Goal: Task Accomplishment & Management: Complete application form

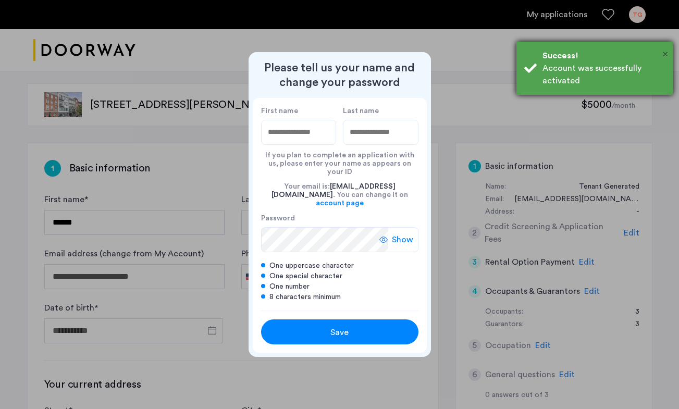
click at [663, 53] on span "×" at bounding box center [665, 54] width 6 height 10
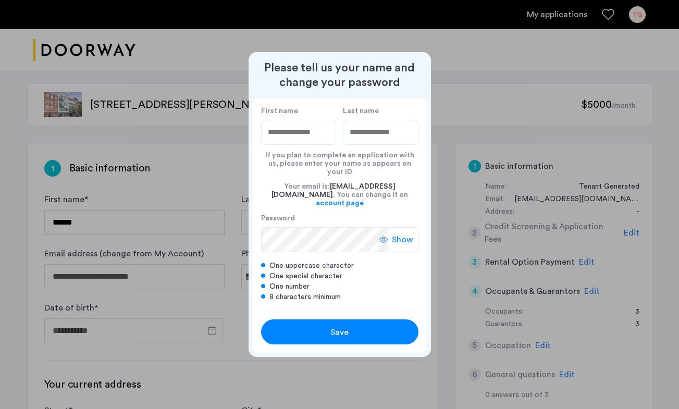
click at [299, 144] on input "First name" at bounding box center [299, 132] width 76 height 25
type input "*"
type input "*******"
type input "*****"
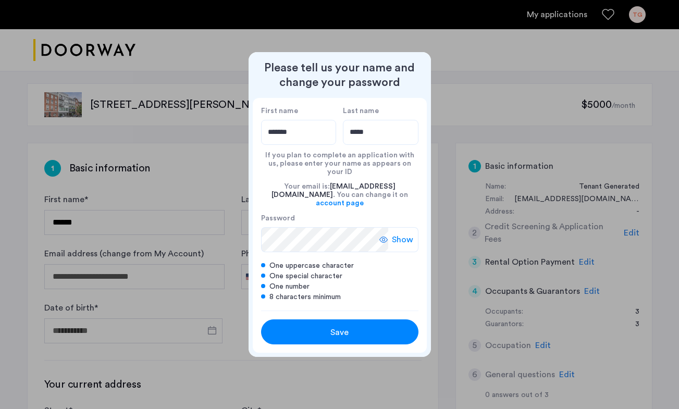
click at [348, 214] on label "Password" at bounding box center [324, 218] width 127 height 9
click at [389, 232] on div "Show" at bounding box center [398, 239] width 39 height 25
click at [389, 236] on icon at bounding box center [387, 240] width 8 height 8
click at [338, 326] on span "Save" at bounding box center [339, 332] width 18 height 13
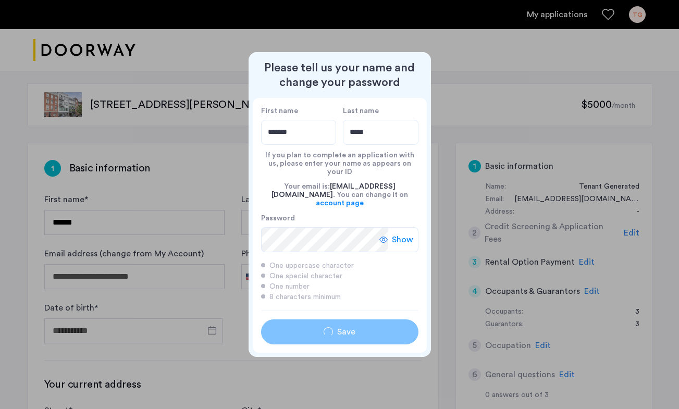
type input "*******"
type input "*****"
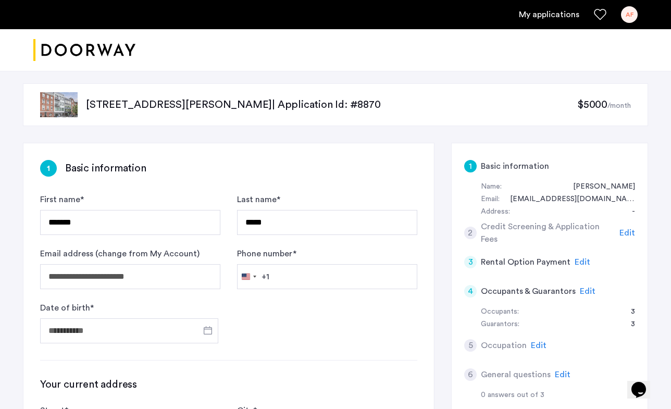
click at [551, 14] on link "My applications" at bounding box center [549, 14] width 60 height 13
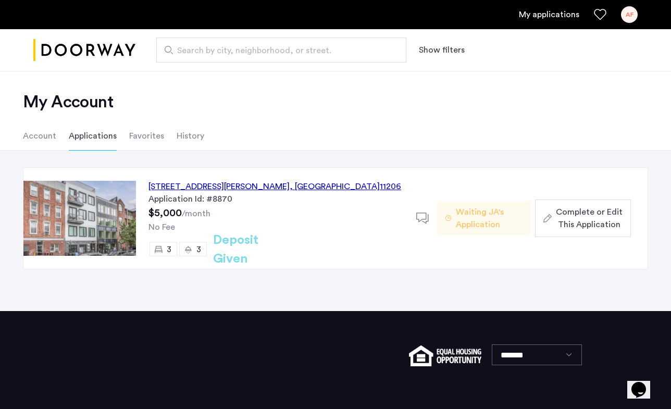
click at [493, 213] on span "Waiting JA's Application" at bounding box center [489, 218] width 67 height 25
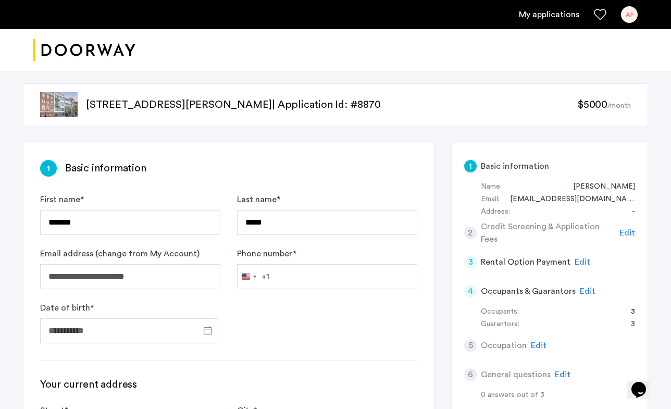
click at [555, 16] on link "My applications" at bounding box center [549, 14] width 60 height 13
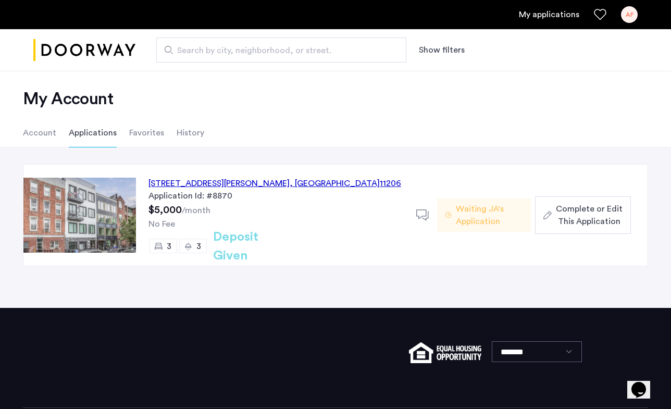
scroll to position [4, 0]
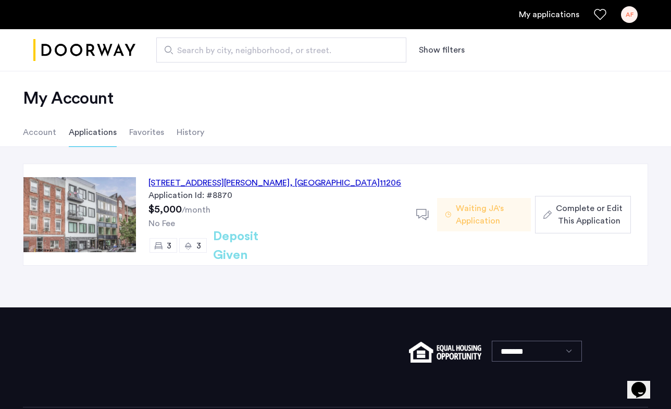
click at [471, 216] on span "Waiting JA's Application" at bounding box center [489, 214] width 67 height 25
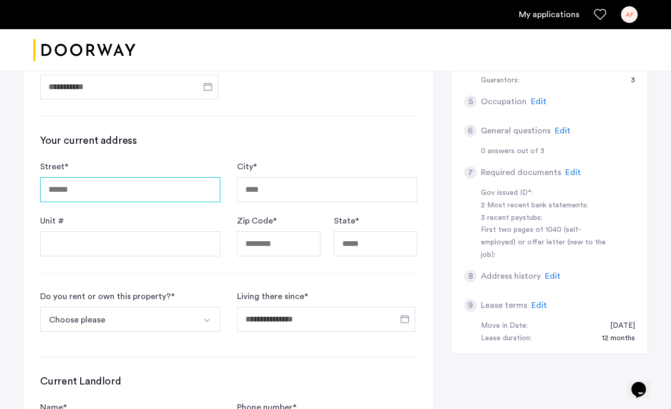
scroll to position [243, 0]
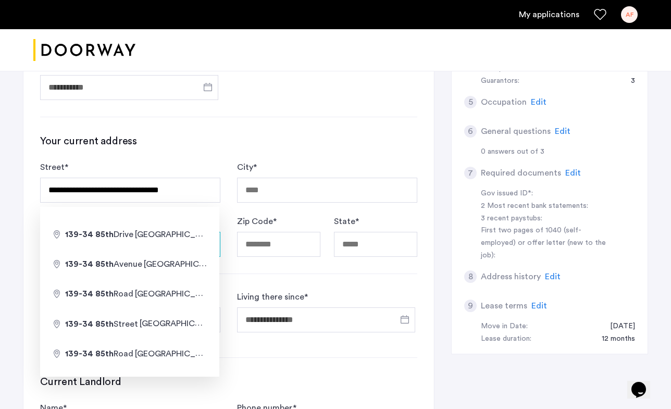
type input "**********"
type input "******"
type input "*****"
type input "**"
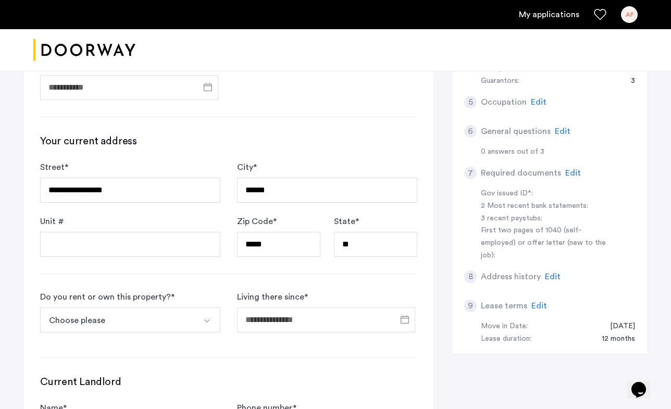
click at [193, 282] on div "**********" at bounding box center [228, 215] width 411 height 631
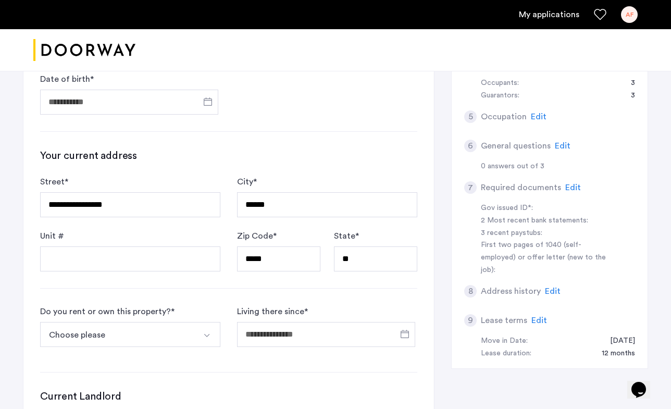
scroll to position [223, 0]
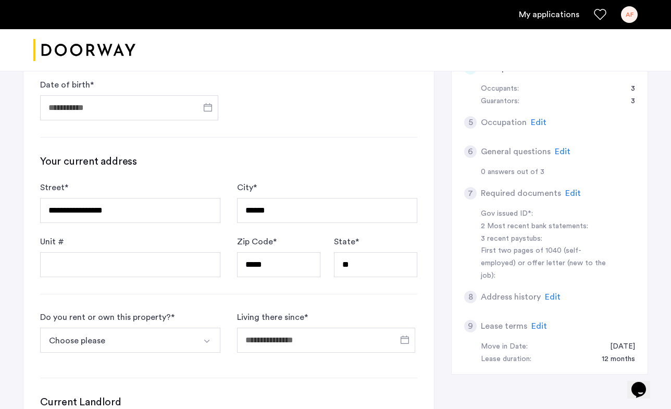
click at [202, 340] on button "Select option" at bounding box center [207, 340] width 25 height 25
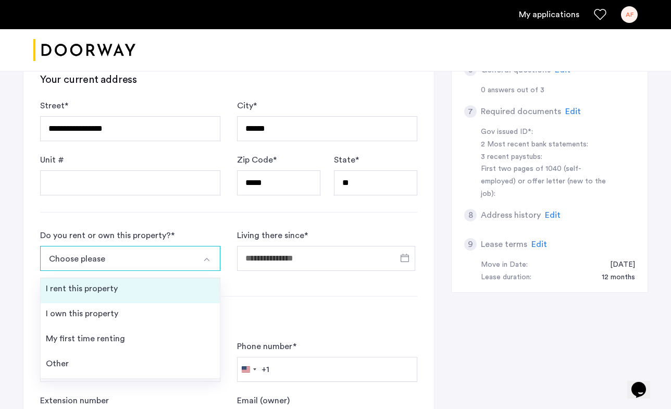
scroll to position [314, 0]
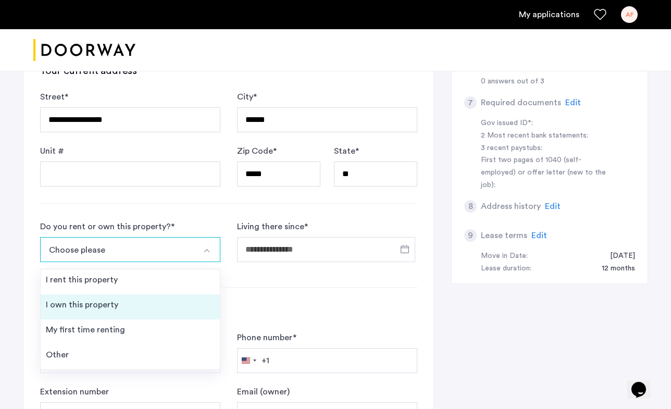
click at [142, 302] on li "I own this property" at bounding box center [130, 306] width 179 height 25
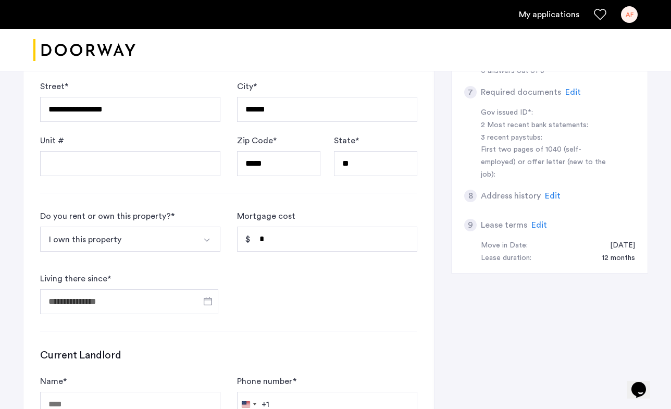
scroll to position [321, 0]
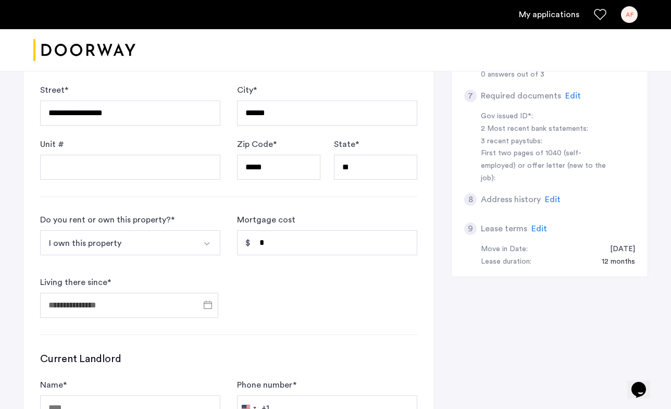
click at [211, 247] on button "Select option" at bounding box center [207, 242] width 25 height 25
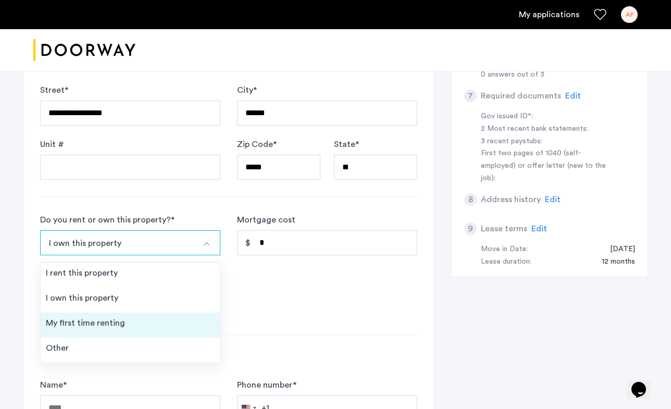
click at [165, 324] on li "My first time renting" at bounding box center [130, 325] width 179 height 25
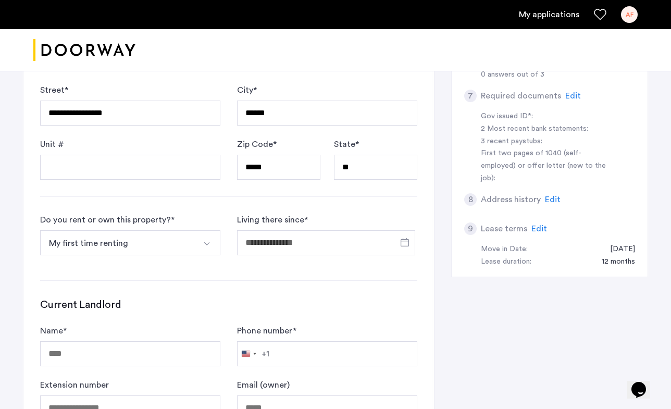
click at [213, 301] on h3 "Current Landlord" at bounding box center [228, 305] width 377 height 15
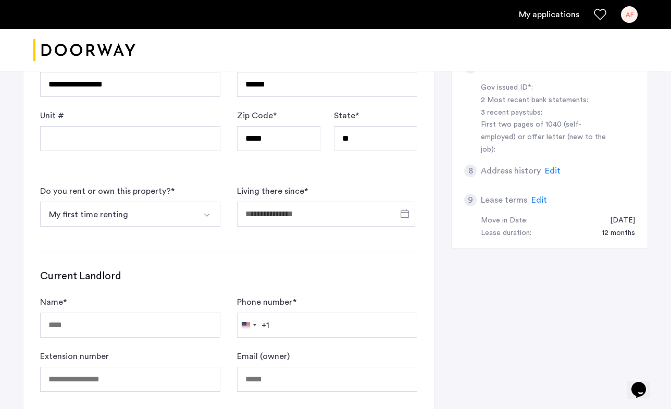
scroll to position [353, 0]
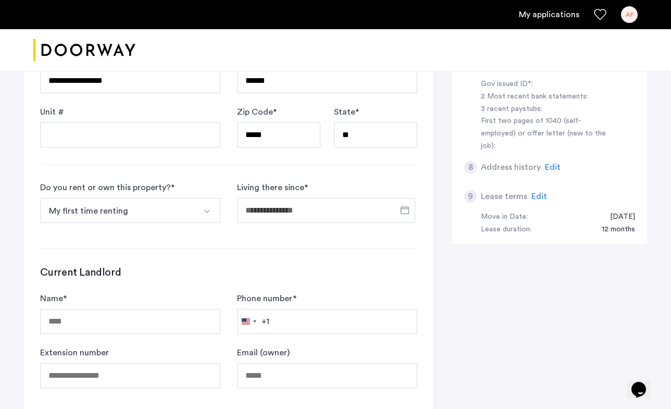
click at [204, 205] on button "Select option" at bounding box center [207, 210] width 25 height 25
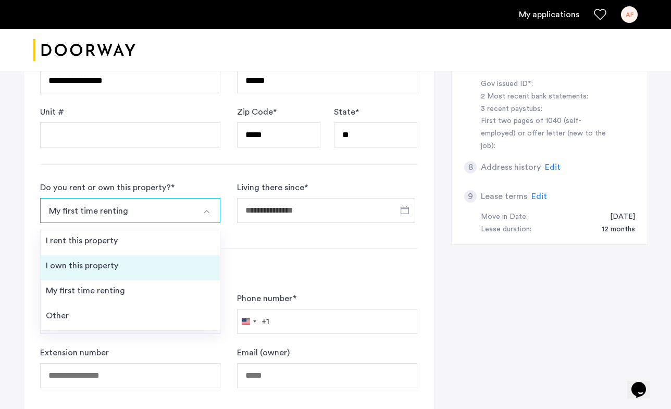
click at [164, 261] on li "I own this property" at bounding box center [130, 267] width 179 height 25
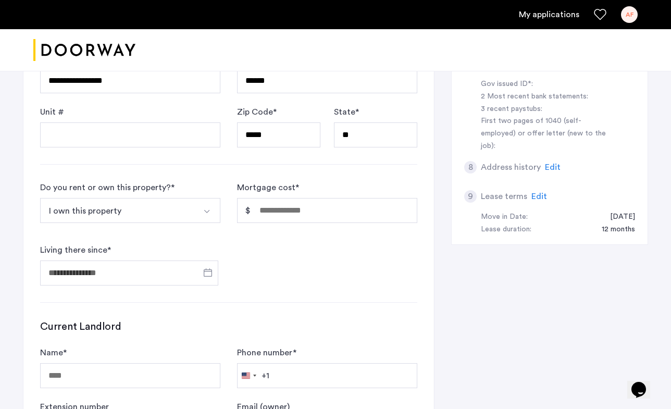
click at [217, 239] on form "Do you rent or own this property? * I own this property I rent this property I …" at bounding box center [228, 233] width 377 height 104
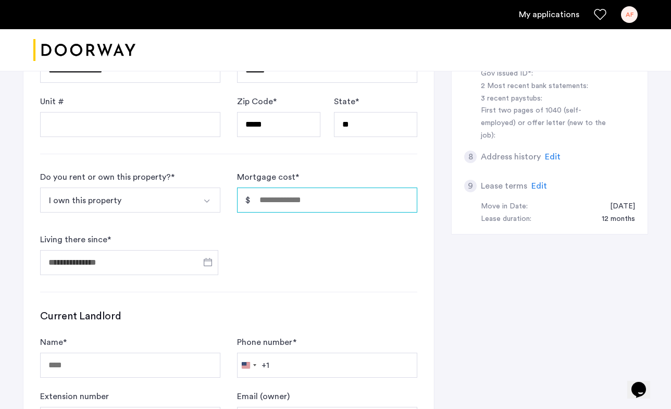
click at [301, 202] on input "Mortgage cost *" at bounding box center [327, 200] width 180 height 25
click at [229, 227] on form "Do you rent or own this property? * I own this property I rent this property I …" at bounding box center [228, 223] width 377 height 104
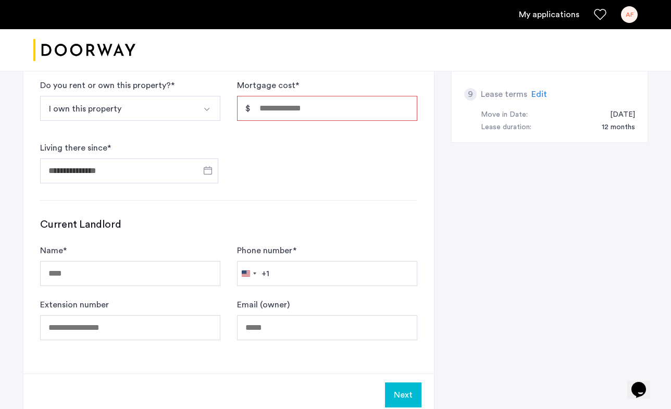
scroll to position [463, 0]
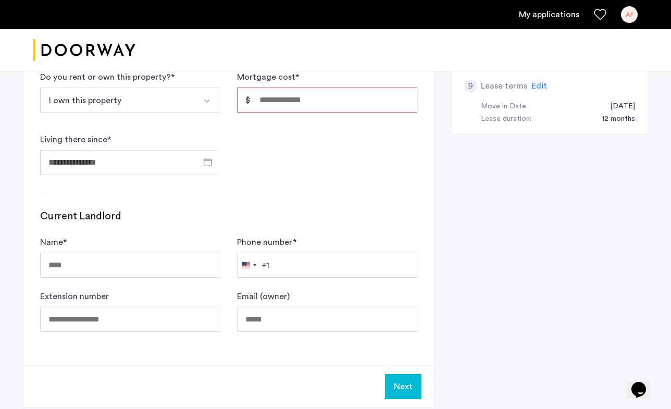
click at [204, 215] on h3 "Current Landlord" at bounding box center [228, 216] width 377 height 15
click at [205, 275] on input "Name *" at bounding box center [130, 265] width 180 height 25
click at [205, 260] on input "Name *" at bounding box center [130, 265] width 180 height 25
click at [207, 266] on input "Name *" at bounding box center [130, 265] width 180 height 25
click at [203, 266] on input "Name *" at bounding box center [130, 265] width 180 height 25
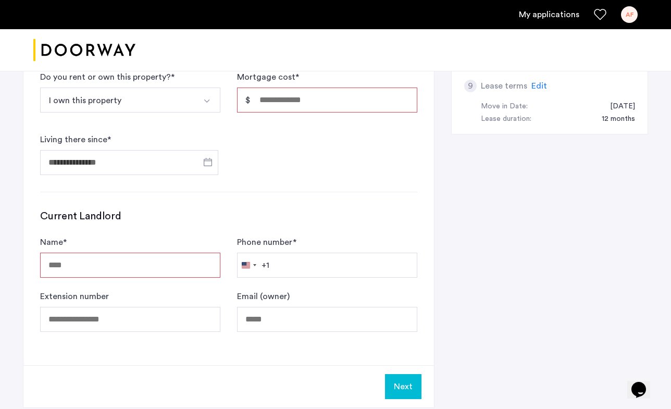
click at [216, 263] on input "Name *" at bounding box center [130, 265] width 180 height 25
click at [206, 265] on input "Name *" at bounding box center [130, 265] width 180 height 25
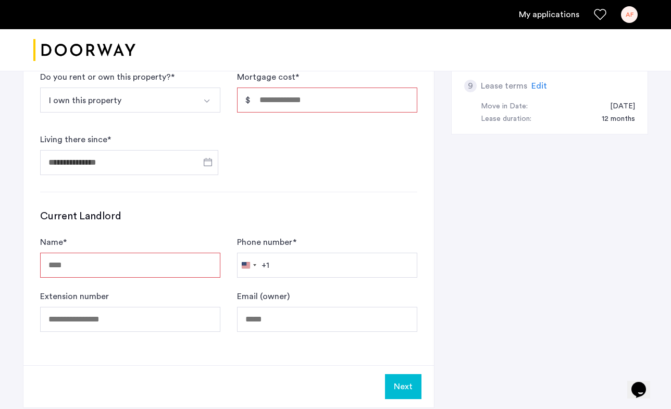
click at [229, 204] on div "**********" at bounding box center [228, 22] width 411 height 685
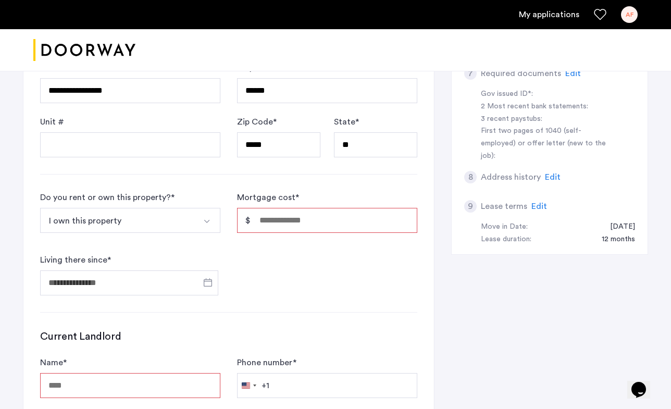
scroll to position [351, 0]
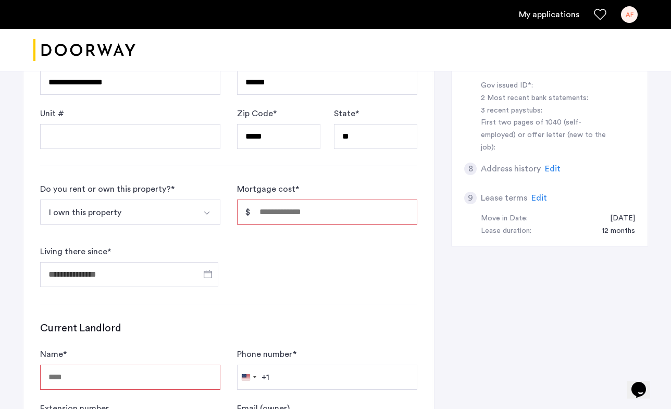
click at [204, 211] on img "Select option" at bounding box center [207, 213] width 8 height 8
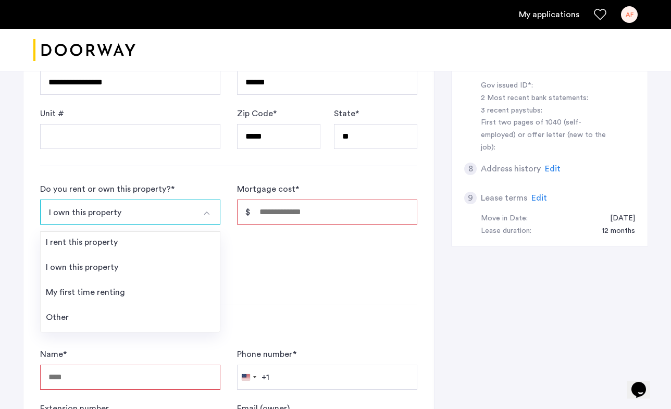
click at [231, 211] on form "Do you rent or own this property? * I own this property I rent this property I …" at bounding box center [228, 235] width 377 height 104
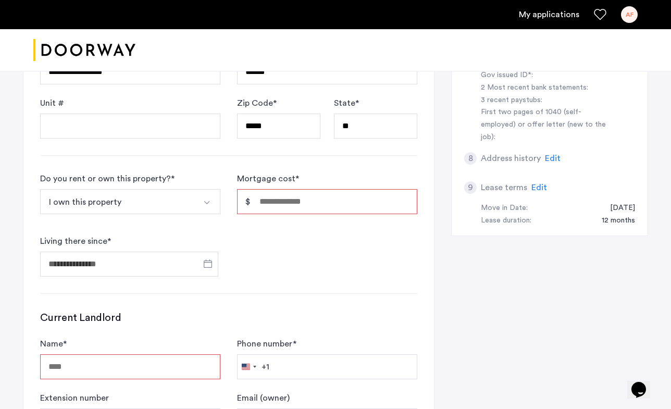
scroll to position [360, 0]
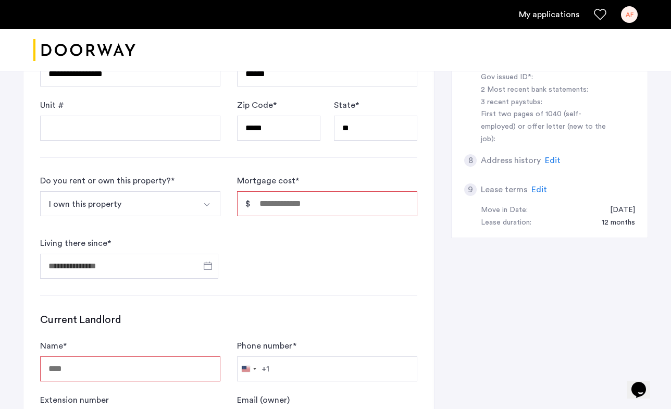
click at [284, 200] on input "Mortgage cost *" at bounding box center [327, 203] width 180 height 25
type input "*"
click at [279, 249] on form "Do you rent or own this property? * I own this property I rent this property I …" at bounding box center [228, 227] width 377 height 104
click at [213, 265] on span "Open calendar" at bounding box center [207, 265] width 25 height 25
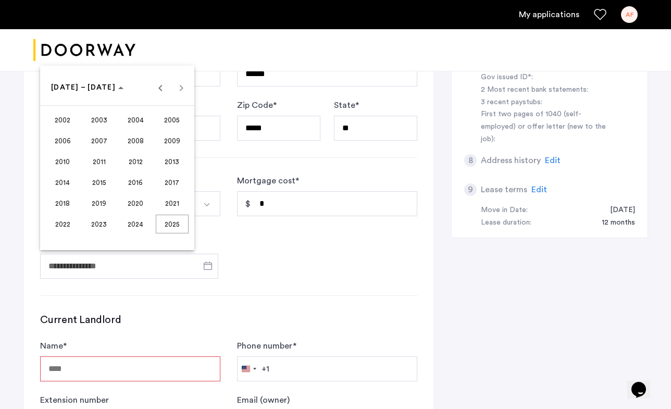
click at [140, 203] on span "2020" at bounding box center [135, 203] width 33 height 19
click at [254, 240] on div at bounding box center [335, 204] width 671 height 409
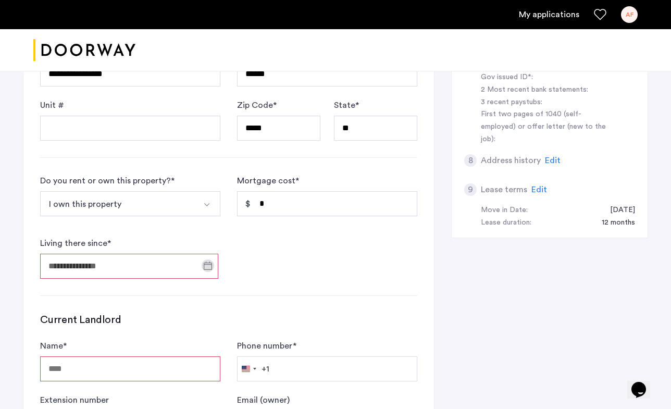
click at [192, 274] on input "Living there since *" at bounding box center [129, 266] width 178 height 25
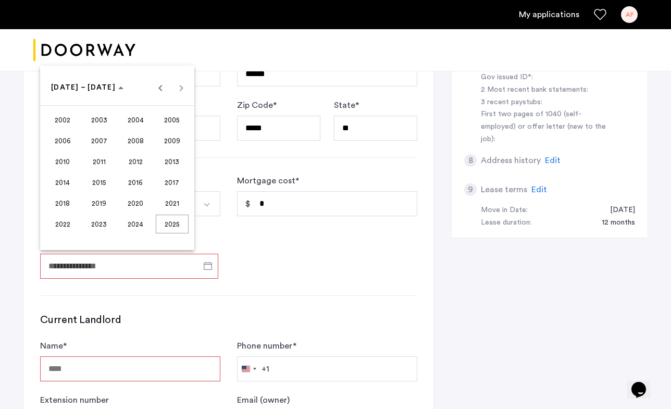
click at [134, 196] on span "2020" at bounding box center [135, 203] width 33 height 19
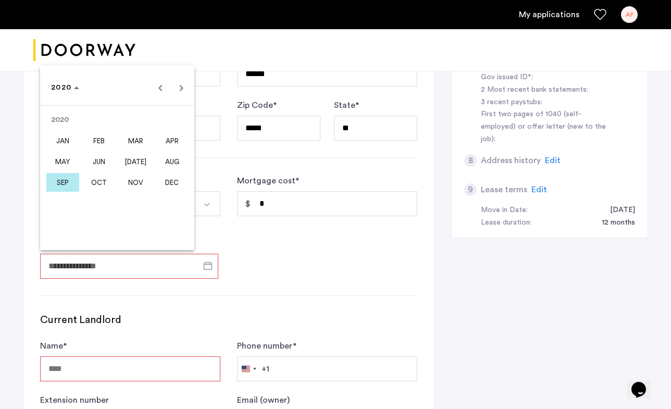
click at [65, 183] on span "SEP" at bounding box center [62, 182] width 33 height 19
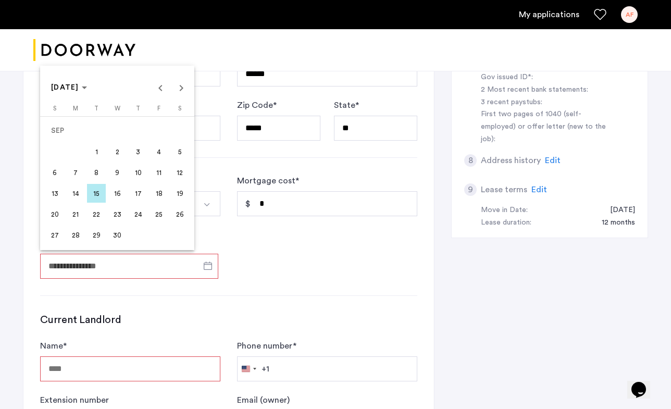
click at [96, 154] on span "1" at bounding box center [96, 151] width 19 height 19
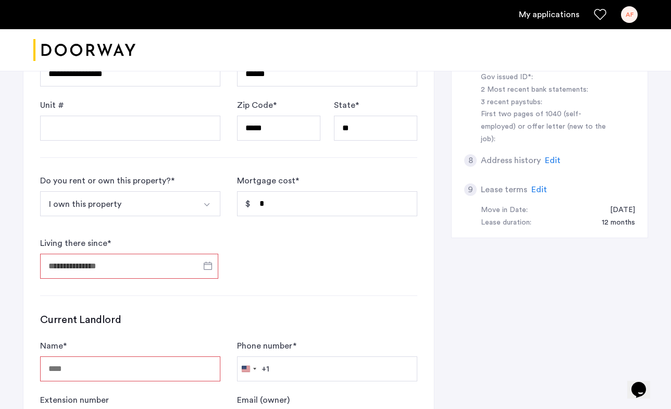
type input "**********"
click at [234, 274] on form "**********" at bounding box center [228, 227] width 377 height 104
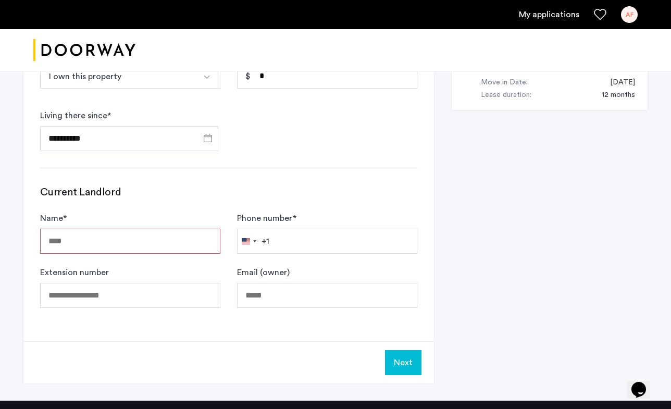
scroll to position [488, 0]
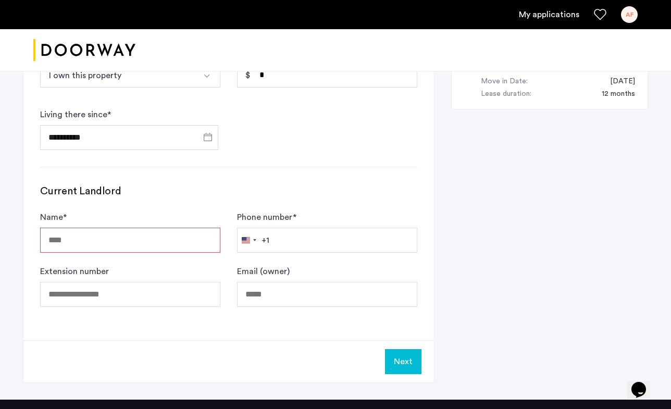
click at [176, 230] on input "Name *" at bounding box center [130, 240] width 180 height 25
type input "***"
click at [255, 217] on label "Phone number *" at bounding box center [266, 217] width 59 height 13
click at [255, 228] on input "Phone number *" at bounding box center [327, 240] width 180 height 25
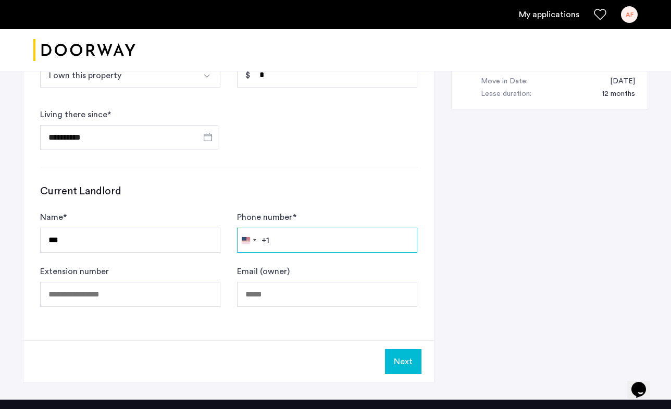
click at [285, 240] on input "Phone number *" at bounding box center [327, 240] width 180 height 25
type input "**********"
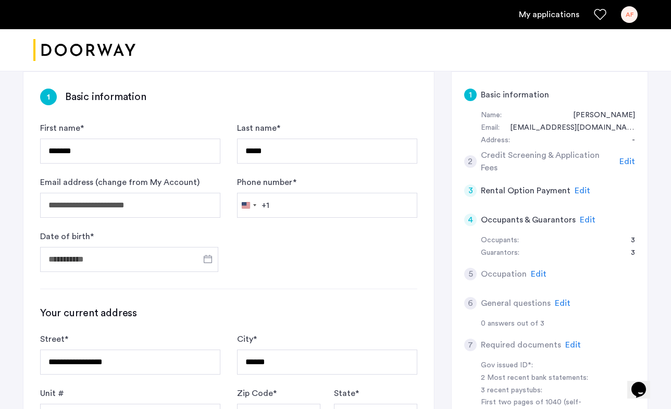
scroll to position [70, 0]
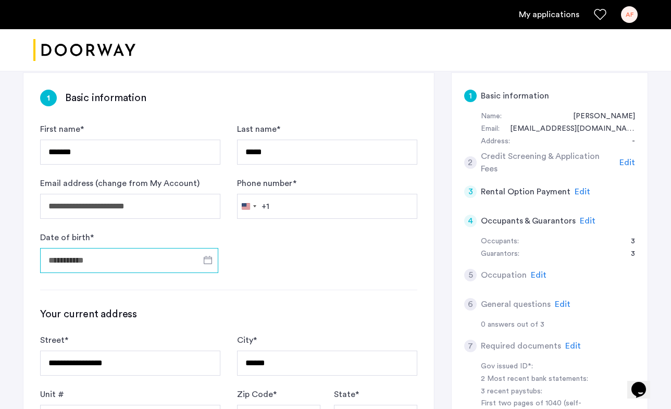
click at [161, 257] on input "Date of birth *" at bounding box center [129, 260] width 178 height 25
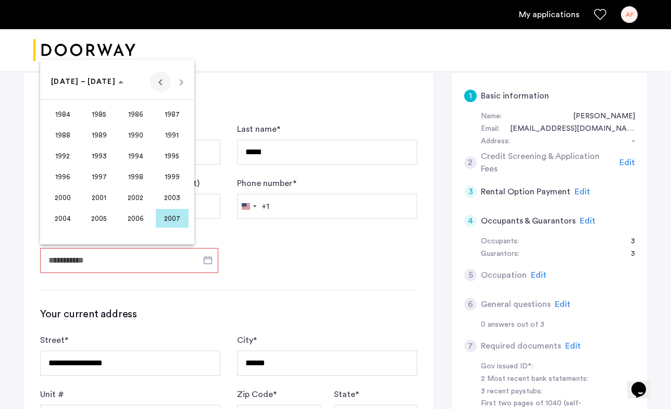
click at [159, 82] on span "Previous 24 years" at bounding box center [160, 81] width 21 height 21
click at [55, 109] on span "1960" at bounding box center [62, 114] width 33 height 19
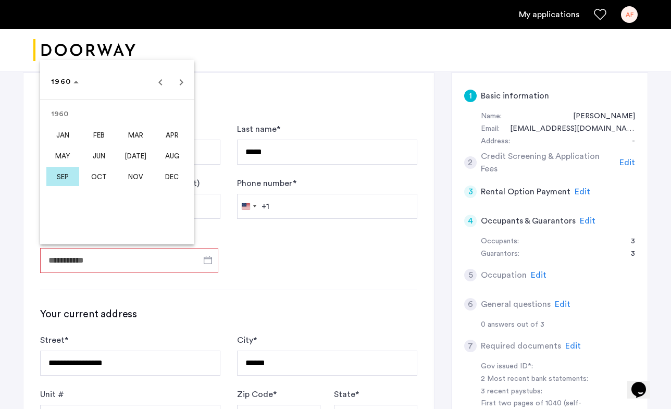
click at [67, 175] on span "SEP" at bounding box center [62, 176] width 33 height 19
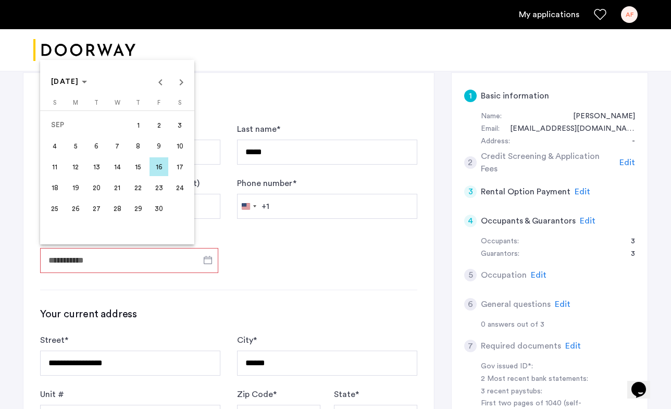
click at [137, 168] on span "15" at bounding box center [138, 166] width 19 height 19
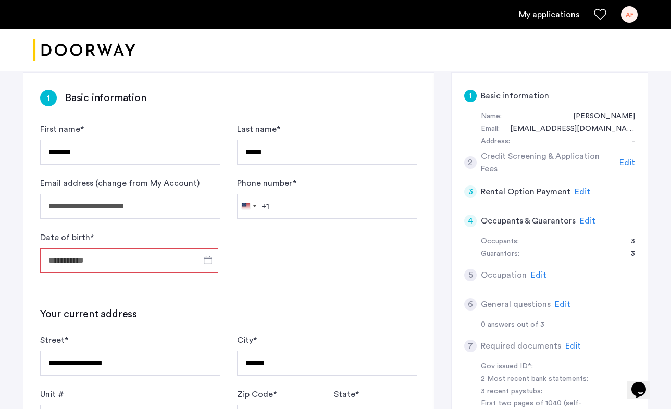
type input "**********"
click at [217, 300] on div "**********" at bounding box center [228, 415] width 411 height 685
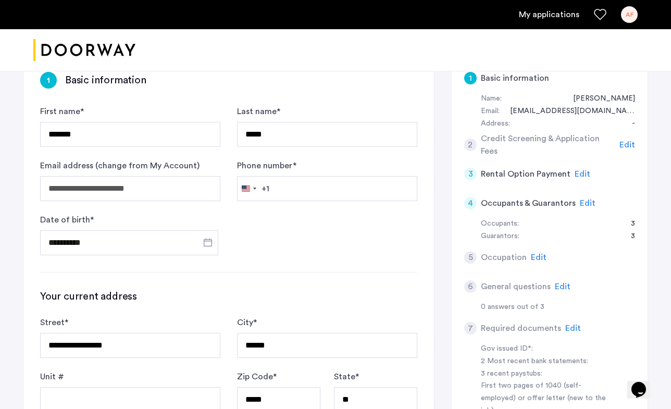
scroll to position [88, 0]
type input "**********"
click at [329, 252] on form "**********" at bounding box center [228, 180] width 377 height 150
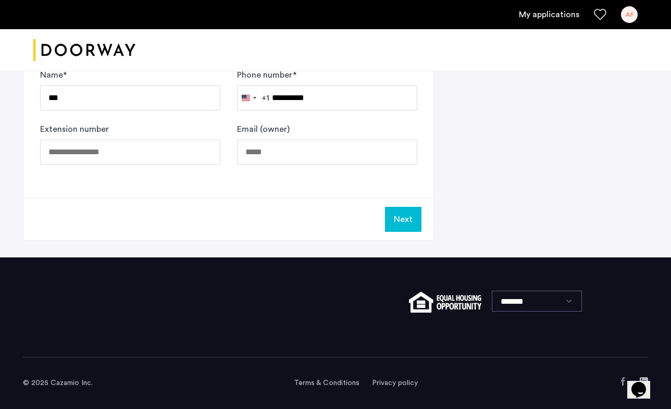
scroll to position [631, 0]
click at [409, 221] on button "Next" at bounding box center [403, 219] width 36 height 25
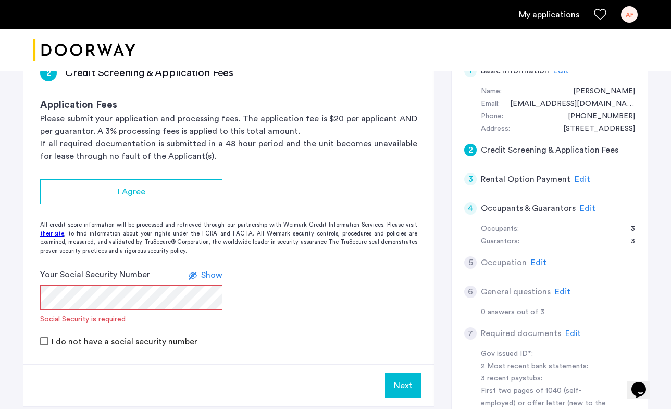
scroll to position [97, 0]
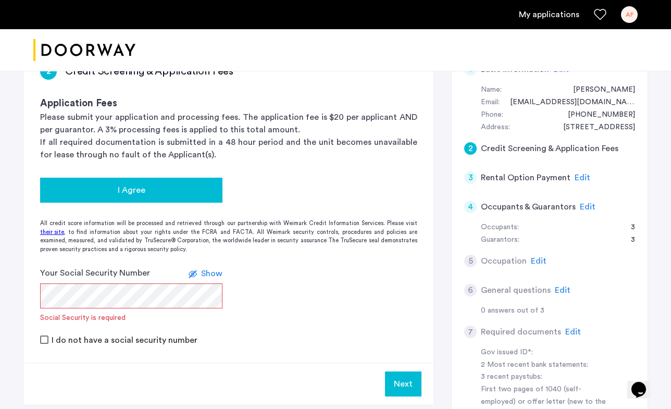
click at [125, 194] on span "I Agree" at bounding box center [132, 190] width 28 height 13
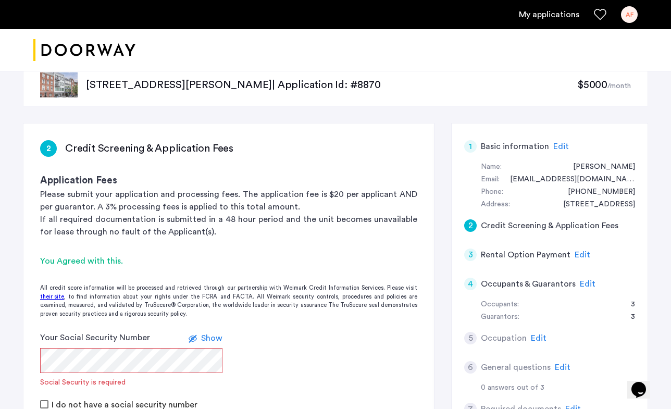
scroll to position [21, 0]
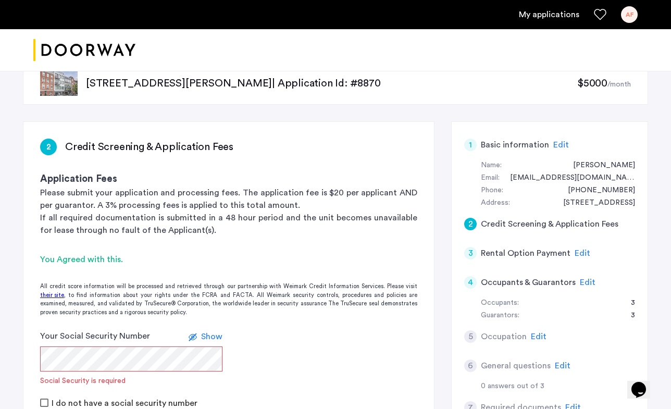
click at [497, 27] on div "My applications AF" at bounding box center [335, 14] width 671 height 29
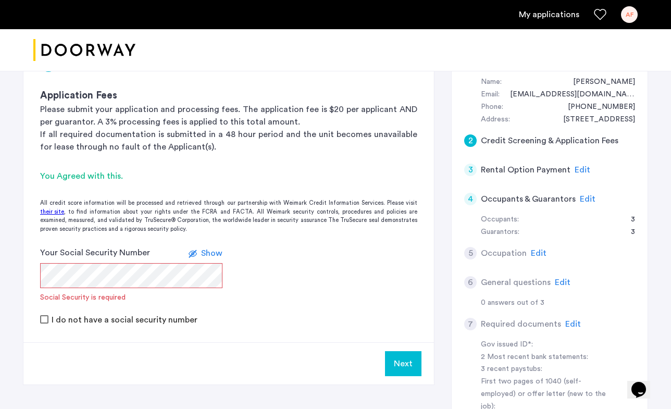
scroll to position [105, 0]
click at [582, 167] on span "Edit" at bounding box center [583, 169] width 16 height 8
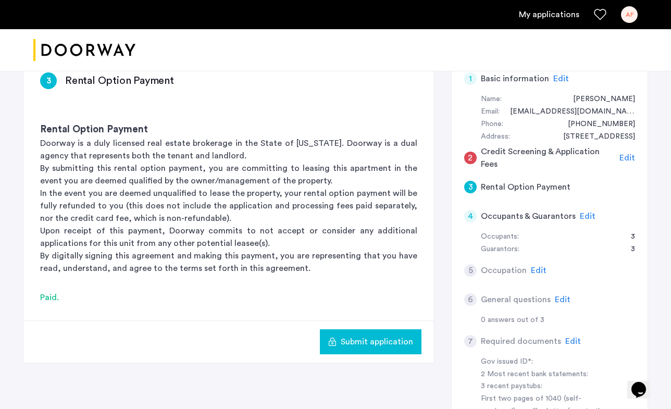
scroll to position [85, 0]
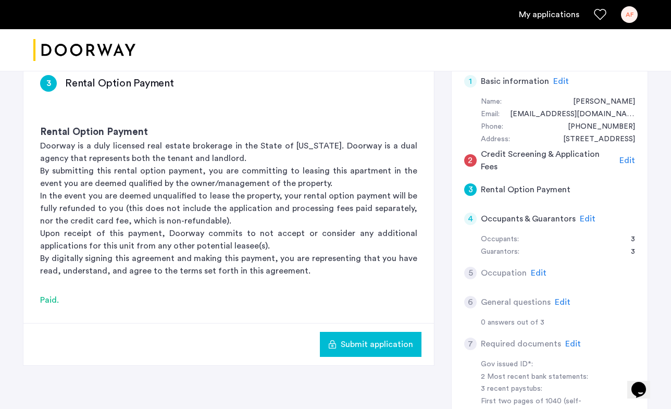
click at [581, 215] on span "Edit" at bounding box center [588, 219] width 16 height 8
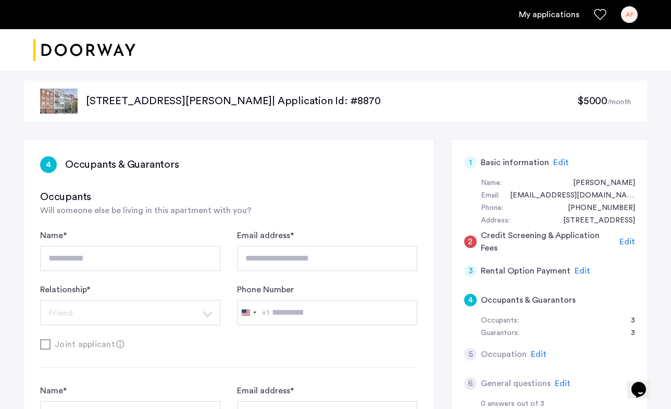
scroll to position [5, 0]
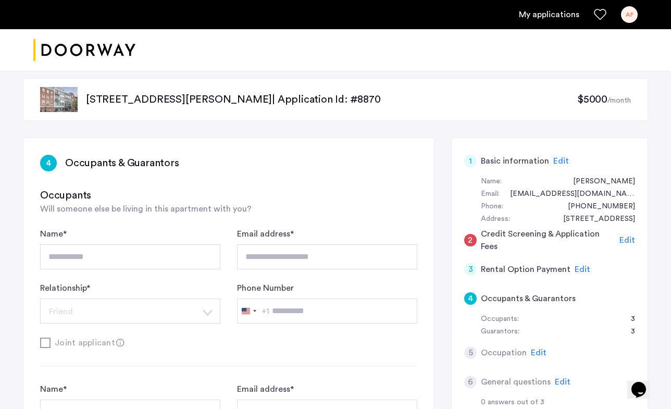
click at [629, 241] on span "Edit" at bounding box center [628, 240] width 16 height 8
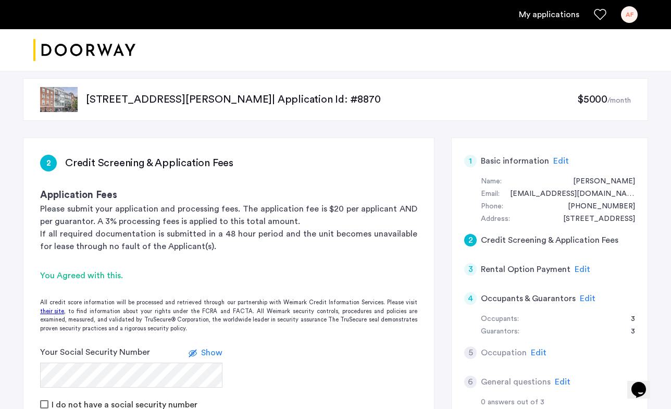
click at [205, 353] on span "Show" at bounding box center [211, 353] width 21 height 8
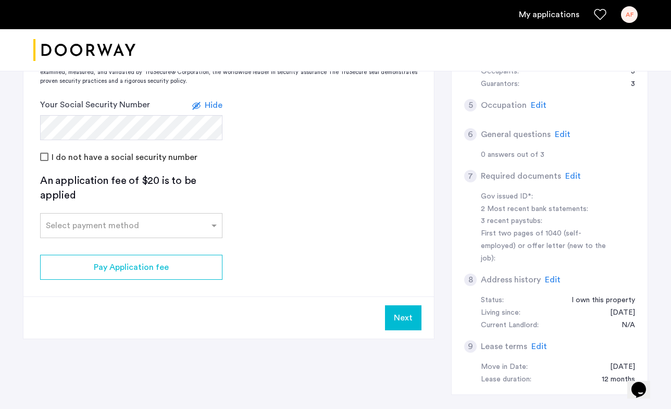
scroll to position [263, 0]
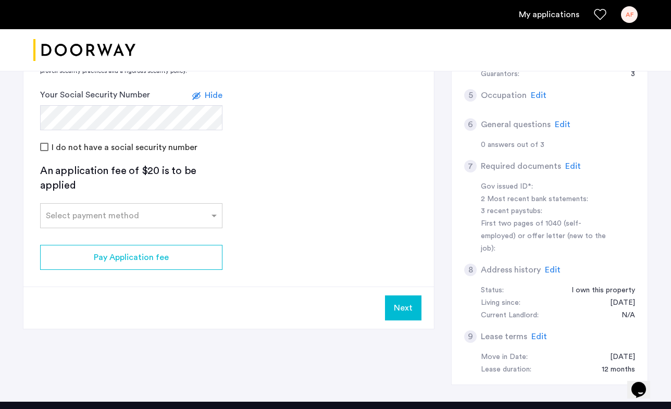
click at [573, 164] on span "Edit" at bounding box center [574, 166] width 16 height 8
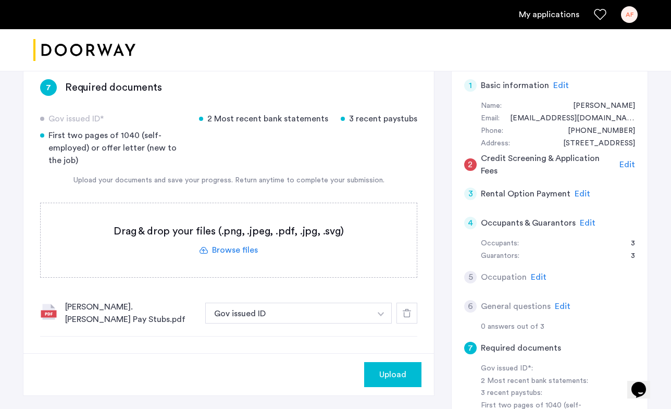
scroll to position [84, 0]
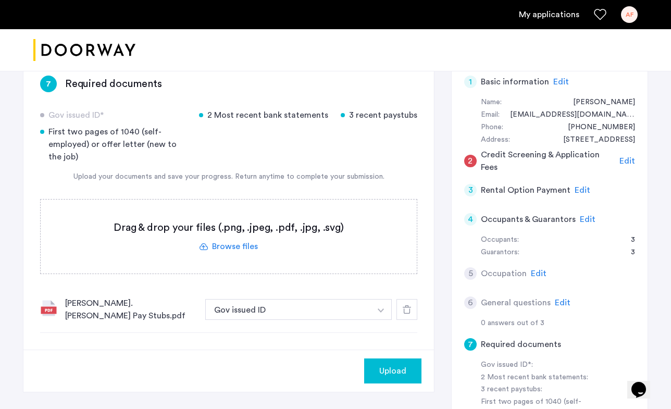
click at [222, 244] on label at bounding box center [229, 237] width 376 height 74
click at [0, 0] on input "file" at bounding box center [0, 0] width 0 height 0
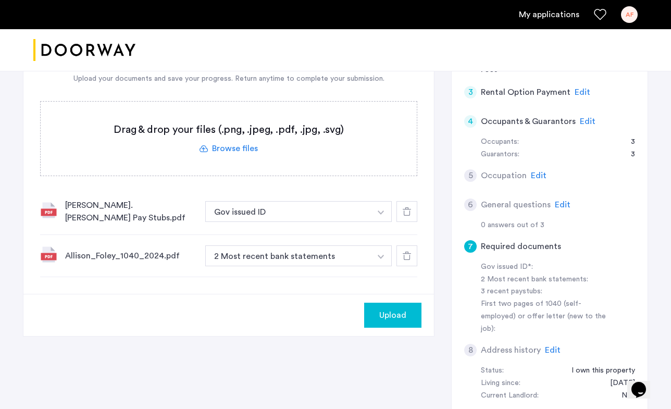
scroll to position [182, 0]
click at [397, 312] on span "Upload" at bounding box center [392, 316] width 27 height 13
click at [381, 209] on button "button" at bounding box center [381, 212] width 21 height 21
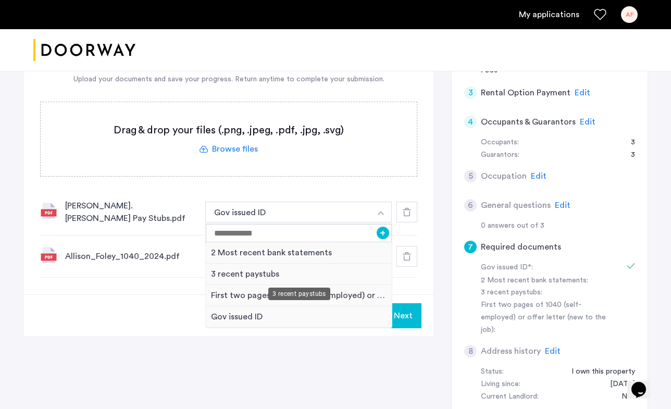
click at [334, 271] on div "3 recent paystubs" at bounding box center [299, 274] width 186 height 21
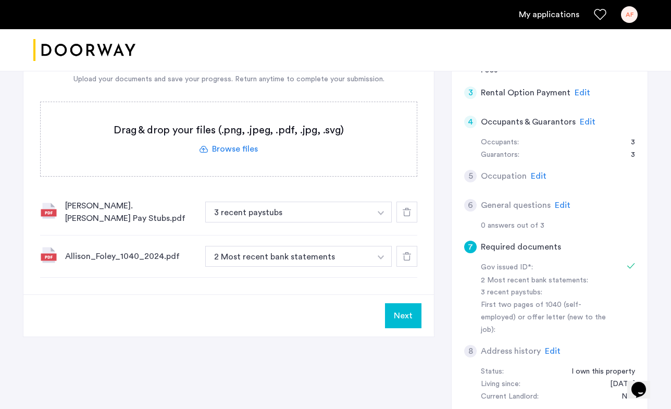
click at [337, 276] on div "7 Required documents Gov issued ID* 2 Most recent bank statements 3 recent pays…" at bounding box center [228, 127] width 411 height 333
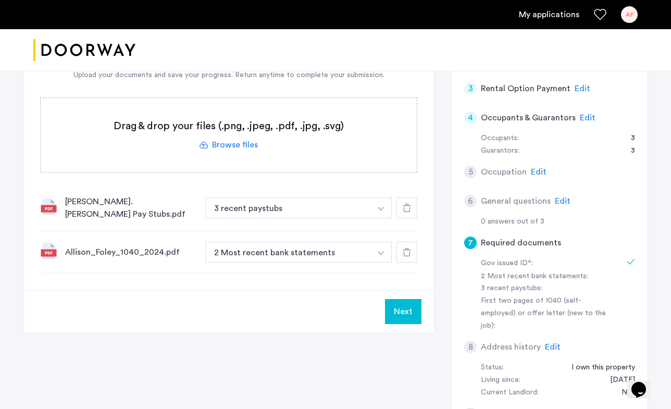
scroll to position [169, 0]
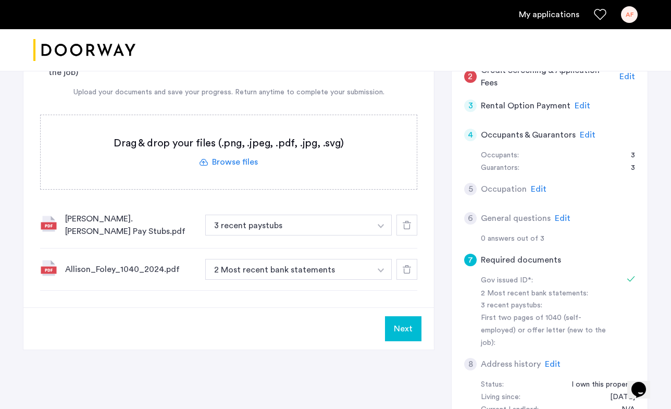
click at [624, 72] on span "Edit" at bounding box center [628, 76] width 16 height 8
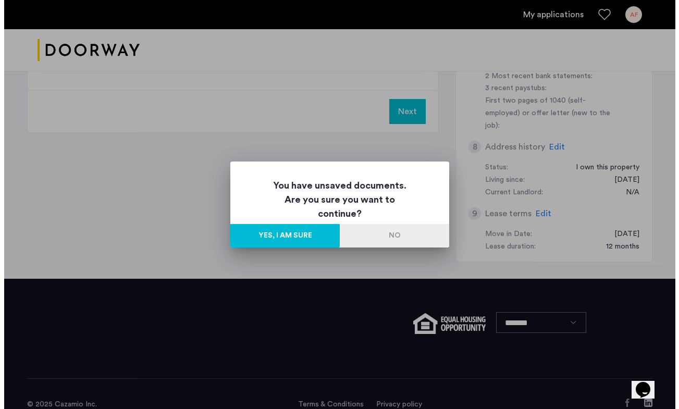
scroll to position [0, 0]
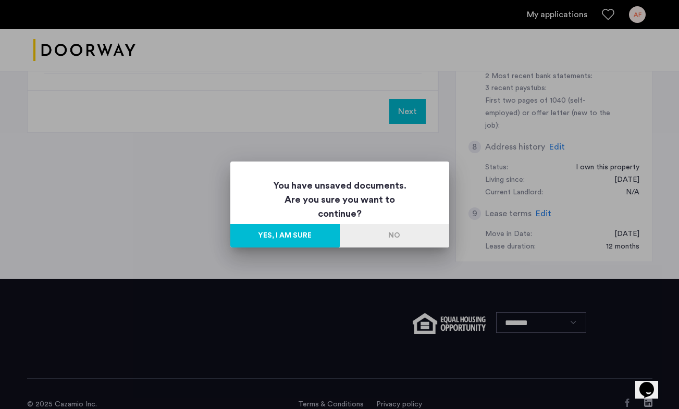
click at [385, 232] on button "No" at bounding box center [394, 235] width 109 height 23
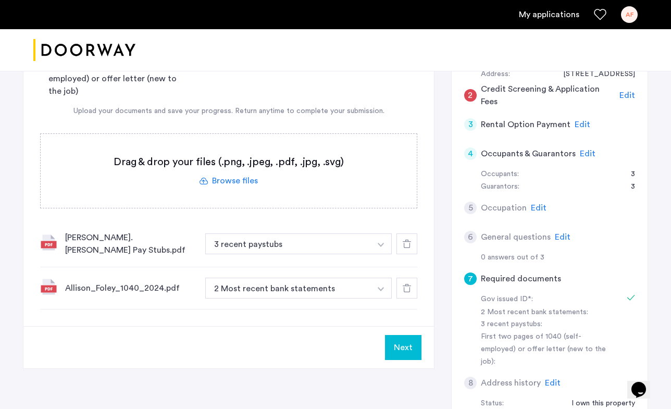
scroll to position [150, 0]
click at [245, 183] on label at bounding box center [229, 171] width 376 height 74
click at [0, 0] on input "file" at bounding box center [0, 0] width 0 height 0
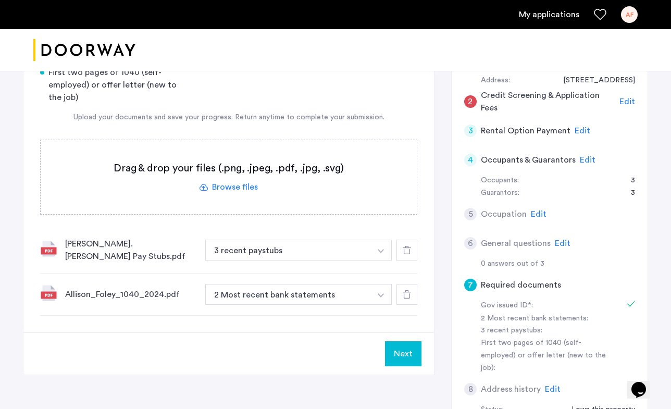
scroll to position [141, 0]
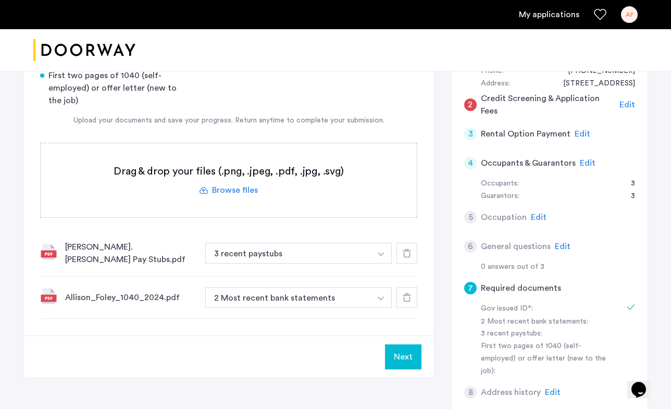
click at [230, 186] on label at bounding box center [229, 180] width 376 height 74
click at [0, 0] on input "file" at bounding box center [0, 0] width 0 height 0
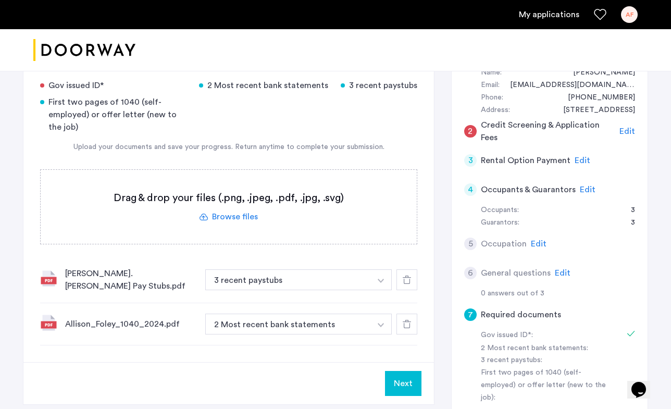
scroll to position [64, 0]
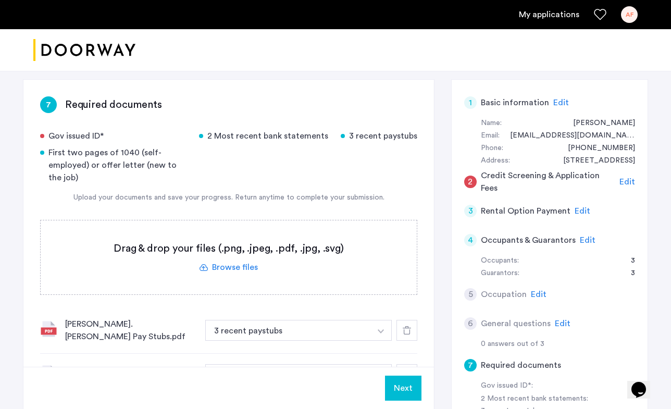
click at [233, 257] on label at bounding box center [229, 257] width 376 height 74
click at [0, 0] on input "file" at bounding box center [0, 0] width 0 height 0
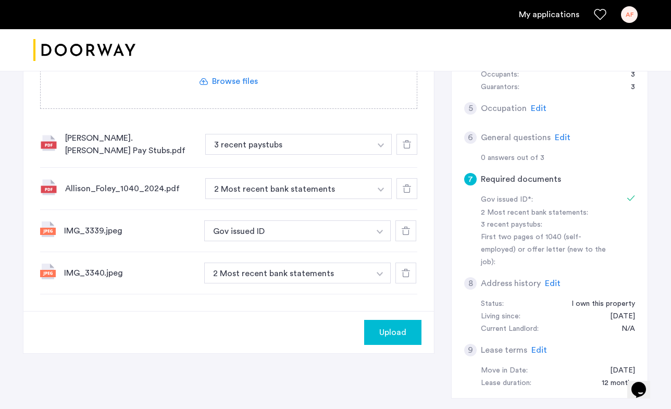
scroll to position [250, 0]
click at [374, 273] on button "button" at bounding box center [380, 272] width 21 height 21
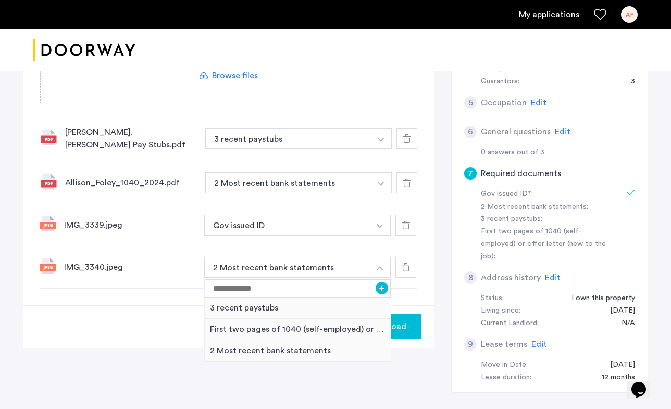
scroll to position [259, 0]
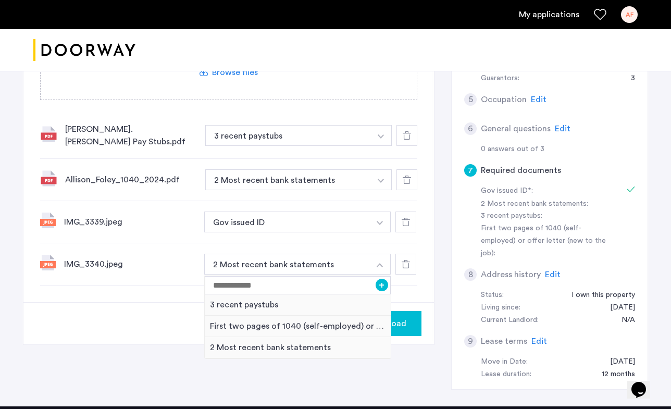
click at [171, 243] on div "IMG_3340.jpeg 2 Most recent bank statements + 3 recent paystubs First two pages…" at bounding box center [228, 264] width 377 height 42
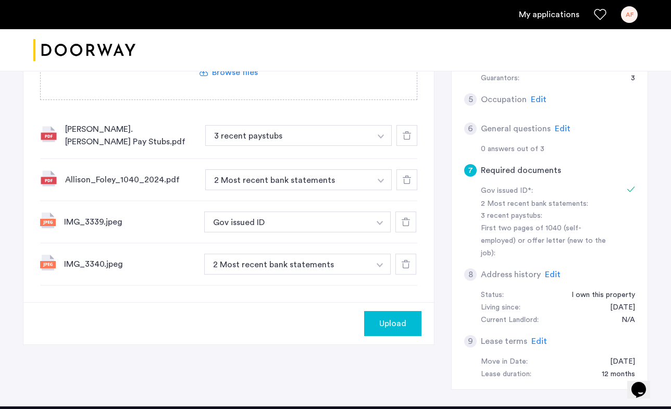
click at [97, 260] on div "IMG_3340.jpeg" at bounding box center [130, 264] width 132 height 13
click at [330, 264] on button "2 Most recent bank statements" at bounding box center [287, 264] width 166 height 21
click at [381, 258] on button "button" at bounding box center [380, 264] width 21 height 21
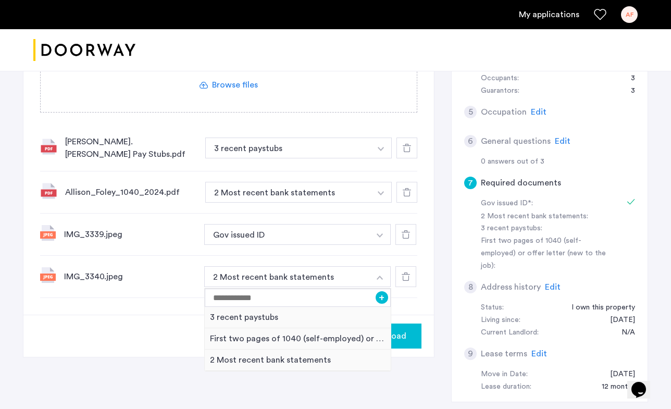
scroll to position [249, 0]
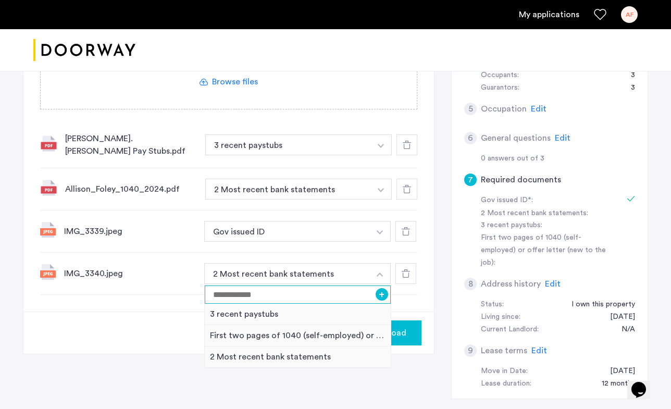
click at [296, 292] on input at bounding box center [298, 295] width 186 height 18
type input "*"
type input "**********"
click at [380, 288] on button "+" at bounding box center [382, 294] width 13 height 13
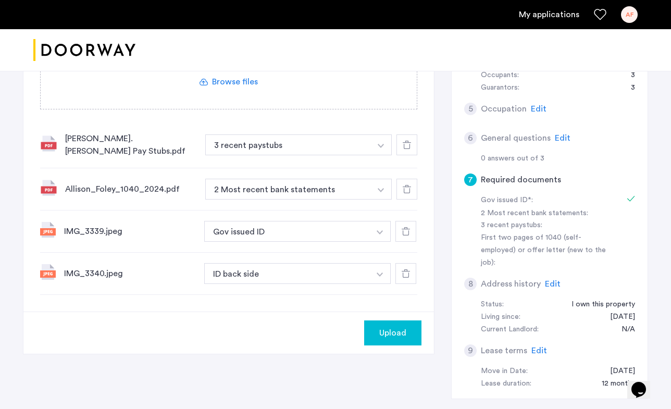
click at [432, 294] on div "7 Required documents Gov issued ID* 2 Most recent bank statements 3 recent pays…" at bounding box center [228, 102] width 411 height 417
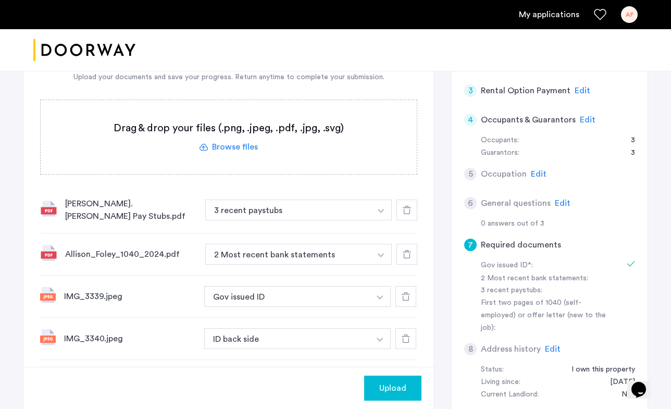
scroll to position [168, 0]
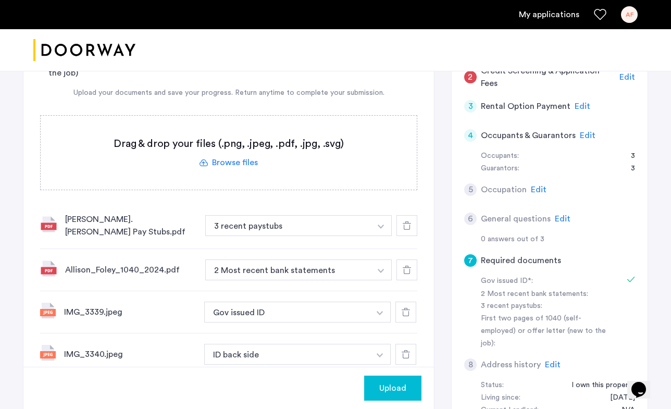
click at [396, 387] on span "Upload" at bounding box center [392, 388] width 27 height 13
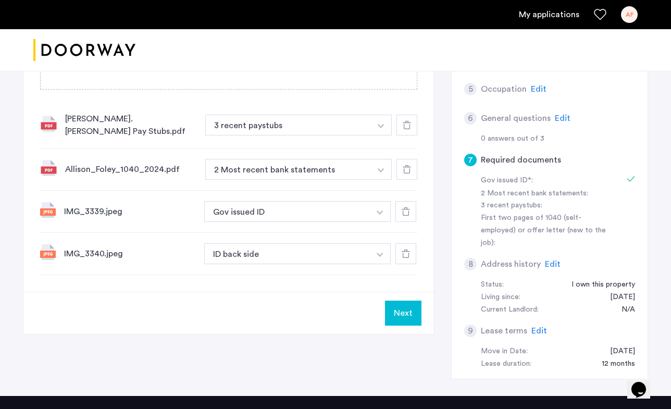
scroll to position [269, 0]
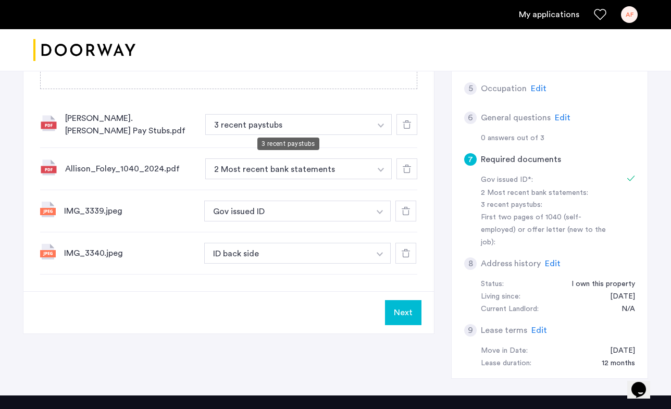
click at [335, 120] on button "3 recent paystubs" at bounding box center [288, 124] width 166 height 21
click at [449, 124] on div "7 Required documents Gov issued ID* 2 Most recent bank statements 3 recent pays…" at bounding box center [335, 134] width 625 height 522
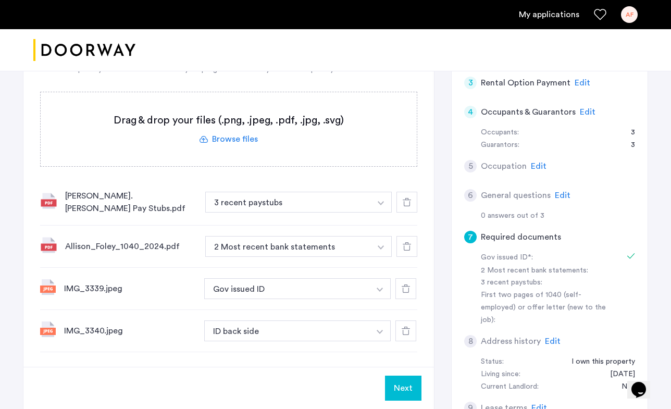
scroll to position [193, 0]
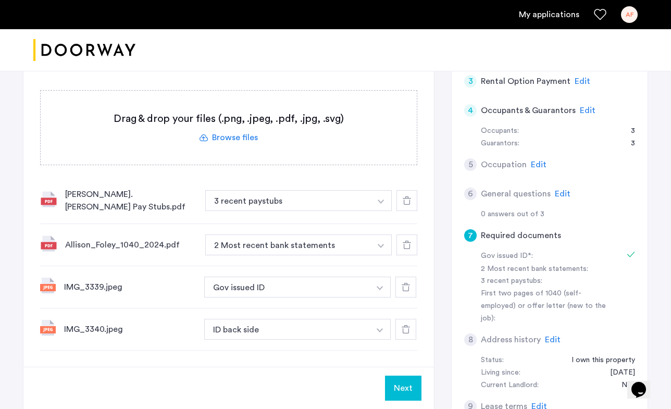
click at [148, 242] on div "Allison_Foley_1040_2024.pdf" at bounding box center [131, 245] width 132 height 13
click at [319, 240] on button "2 Most recent bank statements" at bounding box center [288, 245] width 166 height 21
click at [378, 244] on img "button" at bounding box center [381, 246] width 6 height 4
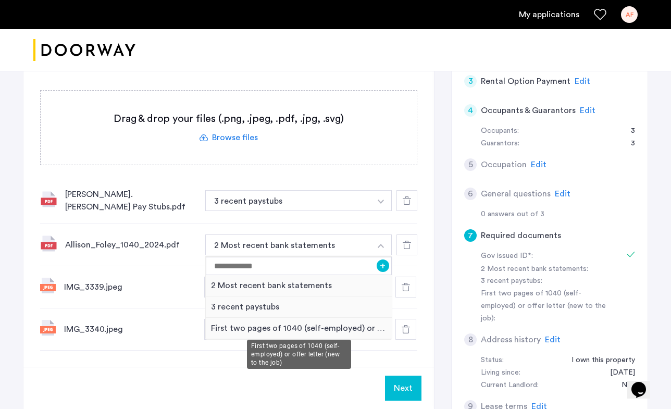
click at [311, 328] on div "First two pages of 1040 (self-employed) or offer letter (new to the job)" at bounding box center [299, 328] width 186 height 21
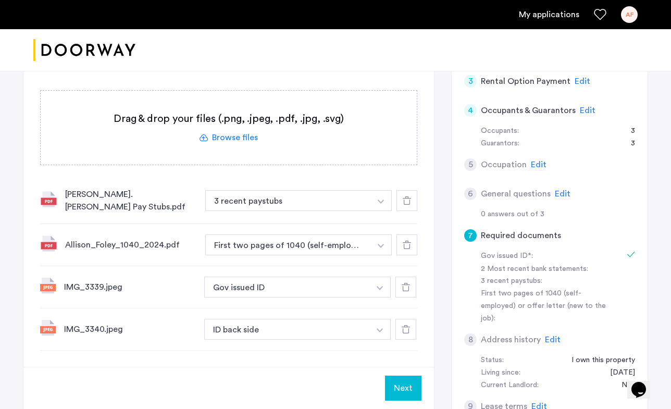
click at [199, 259] on div "Allison_Foley_1040_2024.pdf First two pages of 1040 (self-employed) or offer le…" at bounding box center [228, 245] width 377 height 42
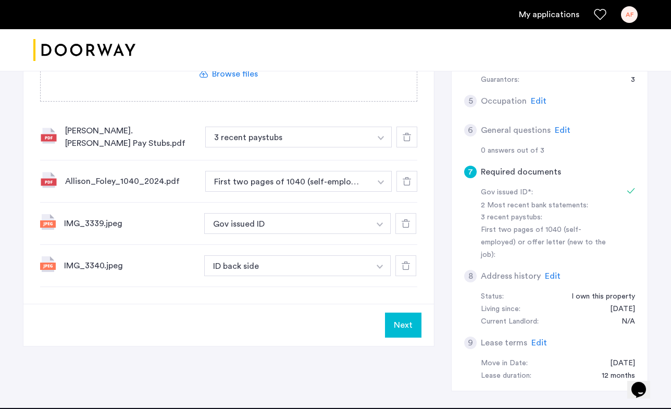
scroll to position [258, 0]
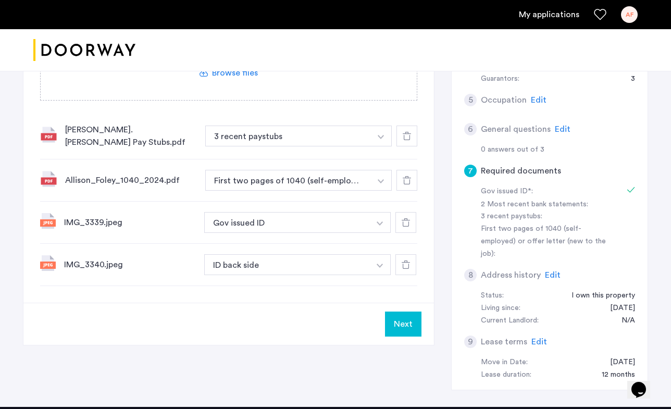
click at [242, 76] on label at bounding box center [229, 63] width 376 height 74
click at [0, 0] on input "file" at bounding box center [0, 0] width 0 height 0
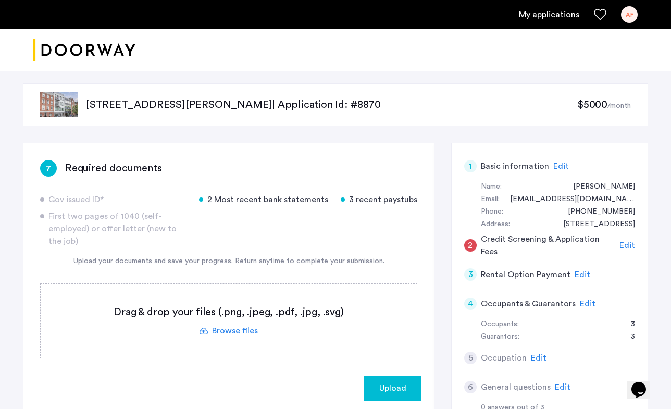
scroll to position [0, 0]
